Goal: Navigation & Orientation: Find specific page/section

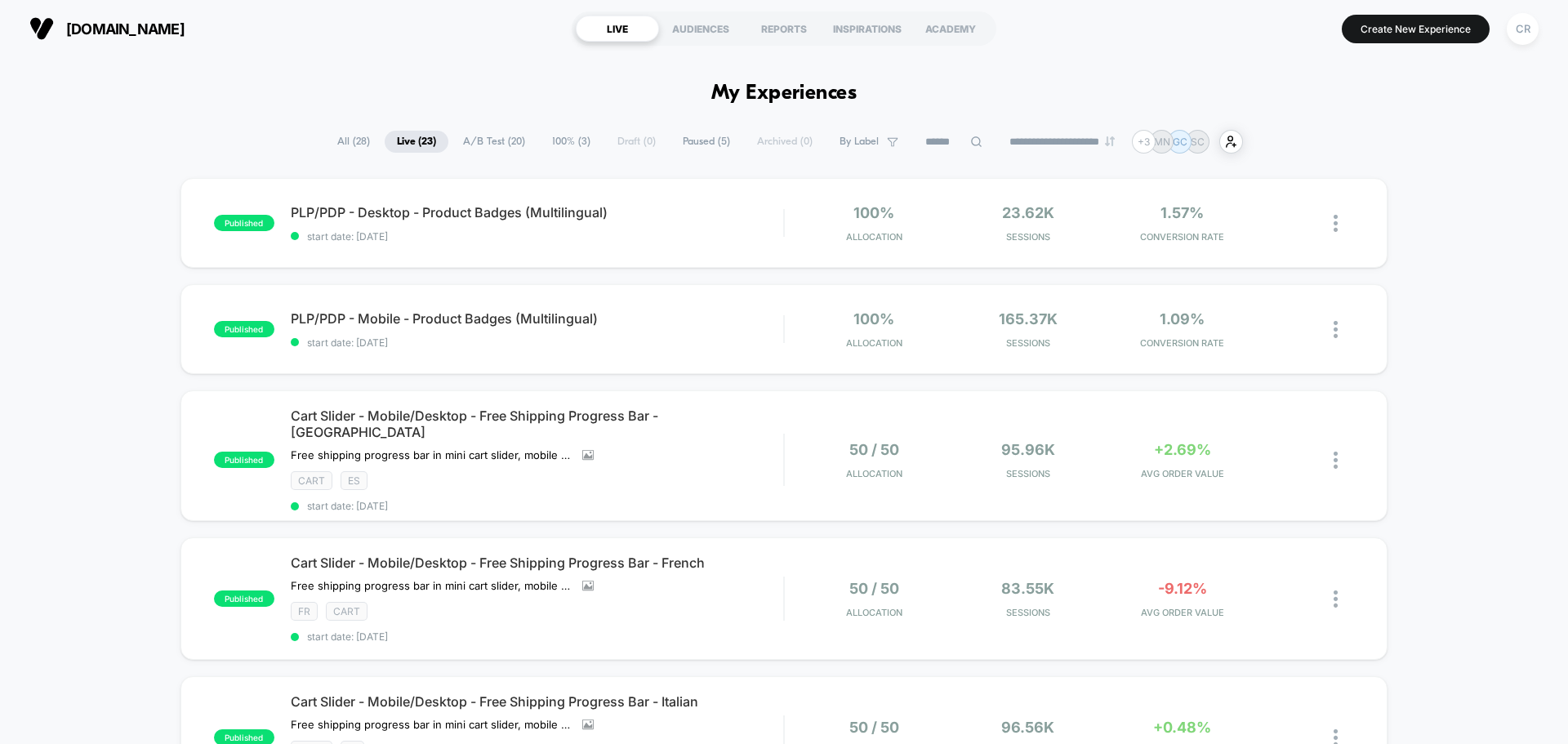
click at [478, 136] on span "A/B Test ( 20 )" at bounding box center [493, 142] width 86 height 22
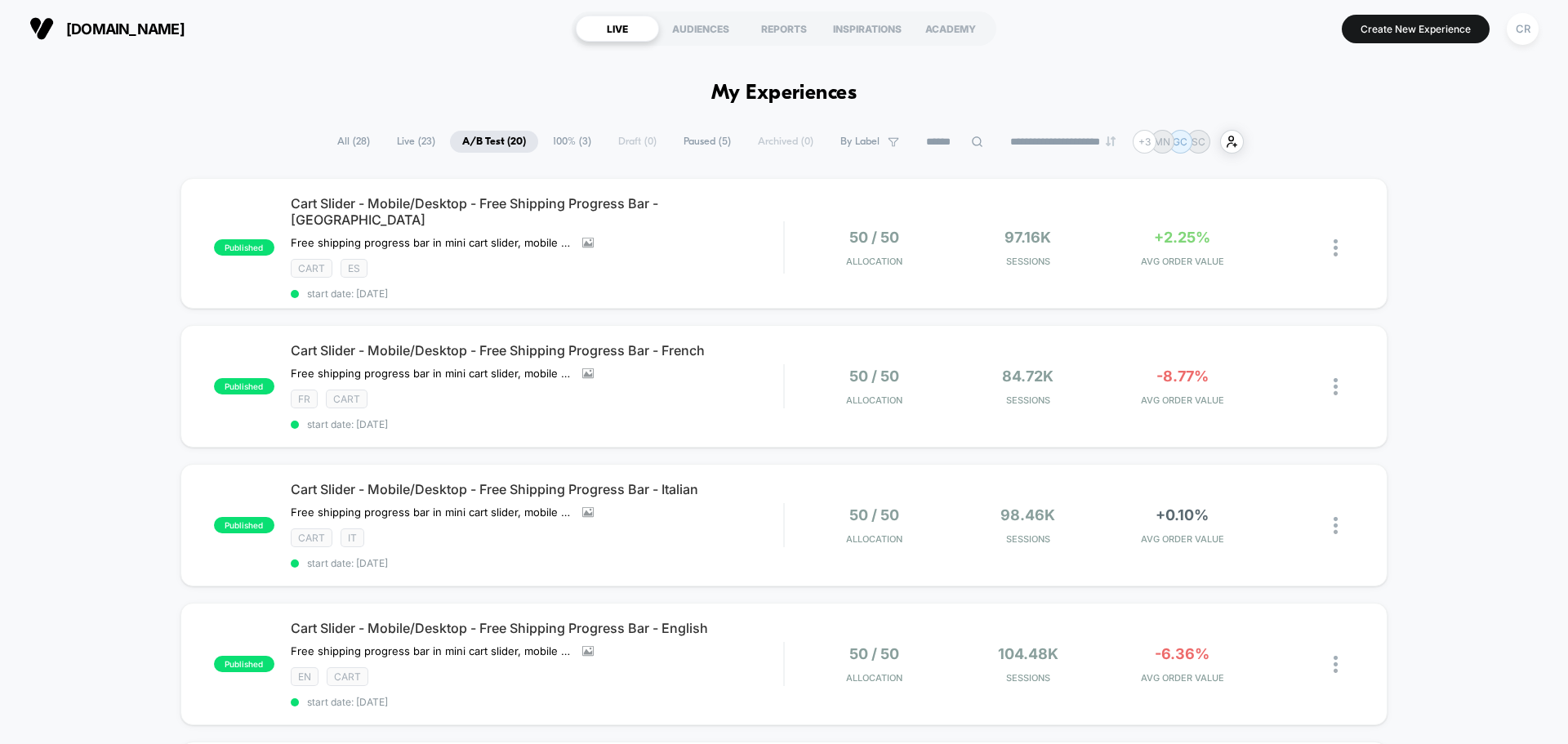
click at [565, 151] on span "100% ( 3 )" at bounding box center [572, 142] width 63 height 22
